Goal: Task Accomplishment & Management: Use online tool/utility

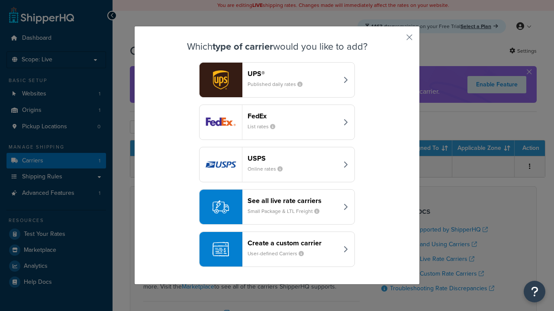
click at [277, 250] on div "Create a custom carrier User-defined Carriers" at bounding box center [292, 249] width 90 height 21
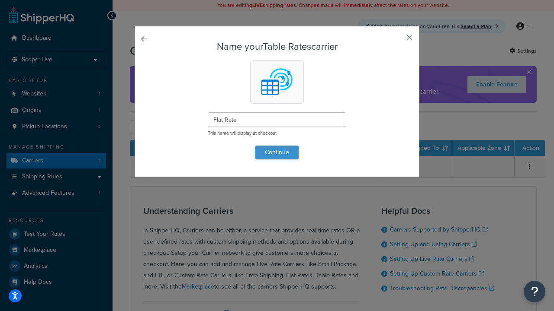
type input "Flat Rate"
click at [277, 152] on button "Continue" at bounding box center [276, 153] width 43 height 14
